Goal: Register for event/course

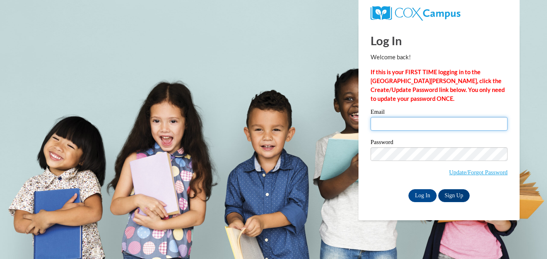
click at [395, 127] on input "Email" at bounding box center [439, 124] width 137 height 14
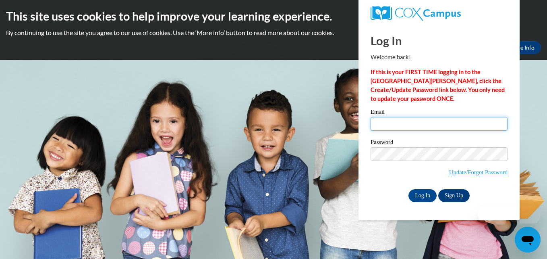
type input "asrodriguez379@mail.jamessprunt.edu"
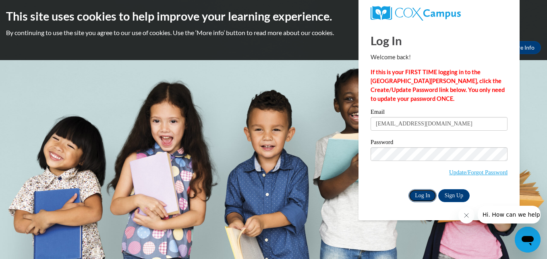
click at [418, 195] on input "Log In" at bounding box center [422, 195] width 28 height 13
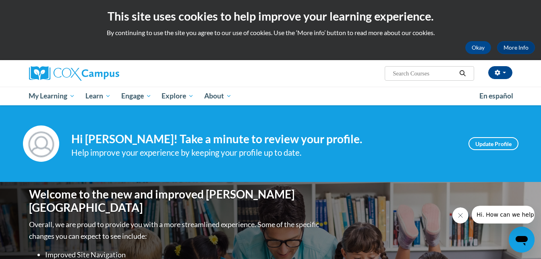
click at [410, 73] on input "Search..." at bounding box center [424, 73] width 64 height 10
type input "early literacy"
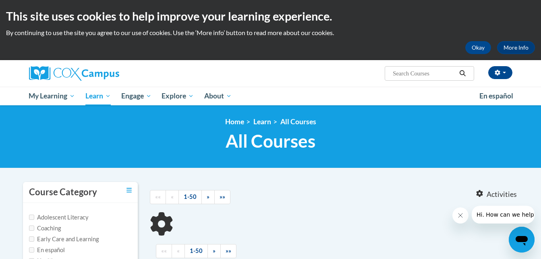
type input "early literacy"
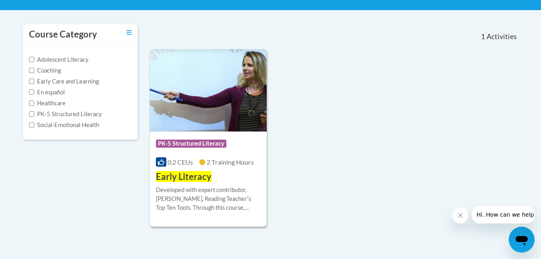
scroll to position [161, 0]
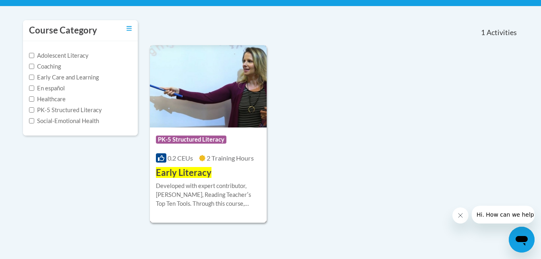
click at [233, 96] on img at bounding box center [208, 86] width 117 height 82
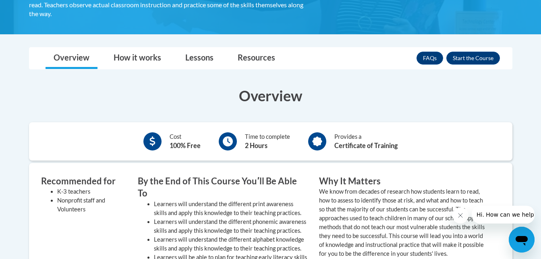
scroll to position [148, 0]
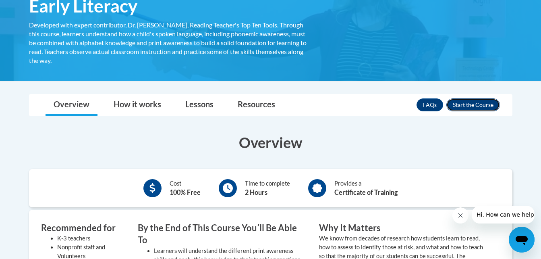
click at [457, 102] on button "Enroll" at bounding box center [473, 104] width 54 height 13
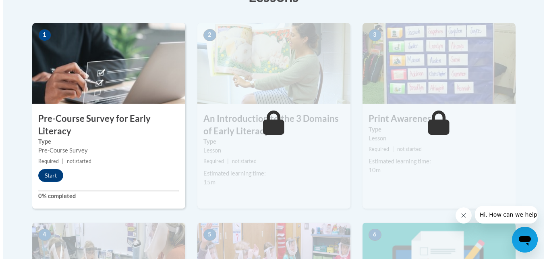
scroll to position [246, 0]
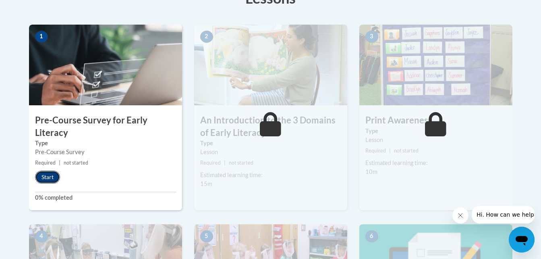
click at [45, 176] on button "Start" at bounding box center [47, 176] width 25 height 13
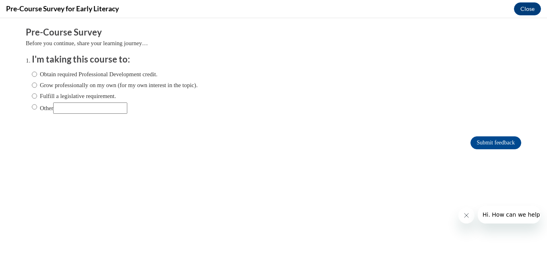
scroll to position [0, 0]
click at [32, 76] on input "Obtain required Professional Development credit." at bounding box center [34, 74] width 5 height 9
radio input "true"
click at [489, 144] on input "Submit feedback" at bounding box center [495, 142] width 51 height 13
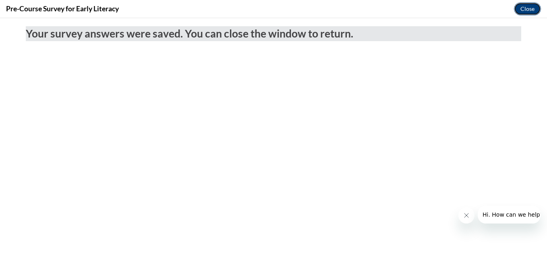
click at [534, 13] on button "Close" at bounding box center [527, 8] width 27 height 13
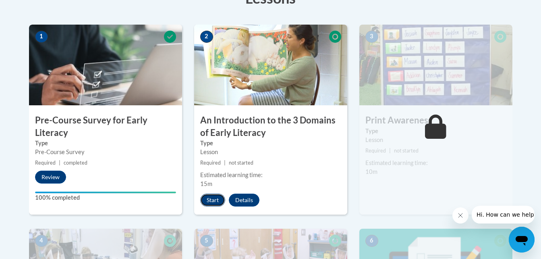
click at [211, 200] on button "Start" at bounding box center [212, 199] width 25 height 13
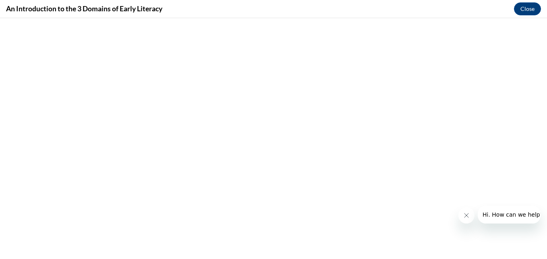
click at [466, 219] on button "Close message from company" at bounding box center [466, 215] width 16 height 16
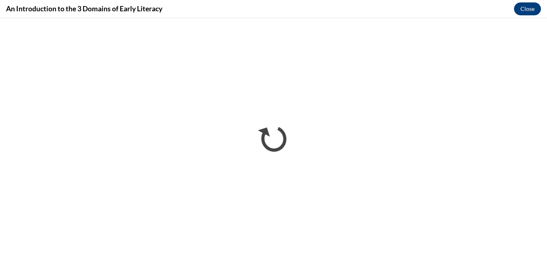
click at [528, 14] on div "An Introduction to the 3 Domains of Early Literacy Close" at bounding box center [273, 9] width 547 height 18
click at [528, 12] on button "Close" at bounding box center [527, 8] width 27 height 13
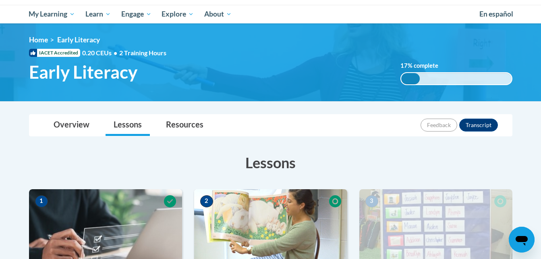
scroll to position [79, 0]
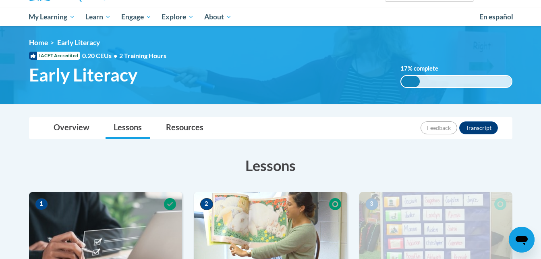
click at [314, 41] on ol "Home Early Literacy" at bounding box center [270, 42] width 483 height 9
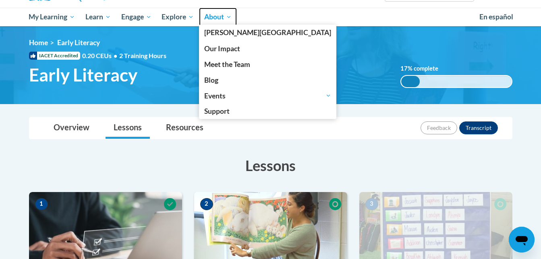
click at [214, 19] on span "About" at bounding box center [217, 17] width 27 height 10
